Goal: Obtain resource: Download file/media

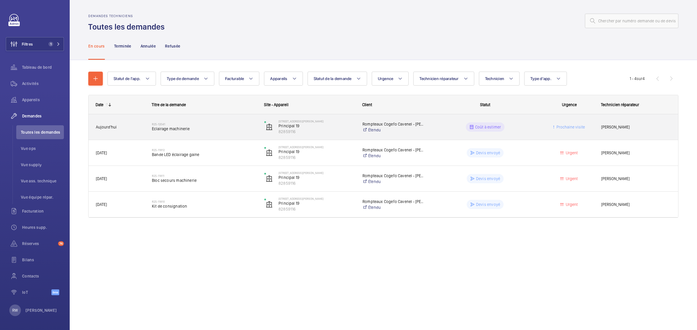
click at [440, 130] on wm-front-pills-cell "Coût à estimer" at bounding box center [484, 126] width 105 height 9
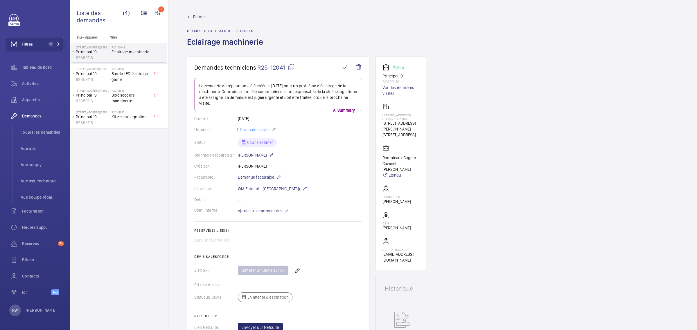
click at [196, 15] on span "Retour" at bounding box center [199, 17] width 12 height 6
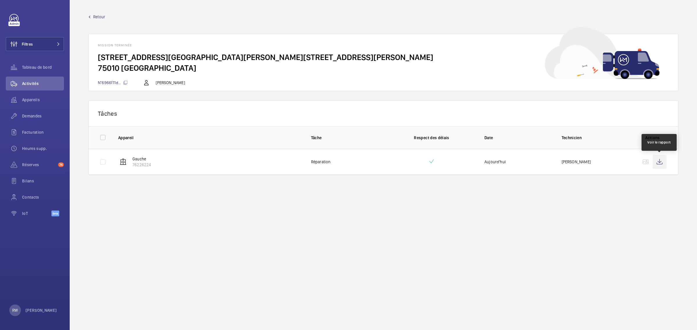
click at [660, 159] on wm-front-icon-button at bounding box center [659, 162] width 14 height 14
